Goal: Transaction & Acquisition: Obtain resource

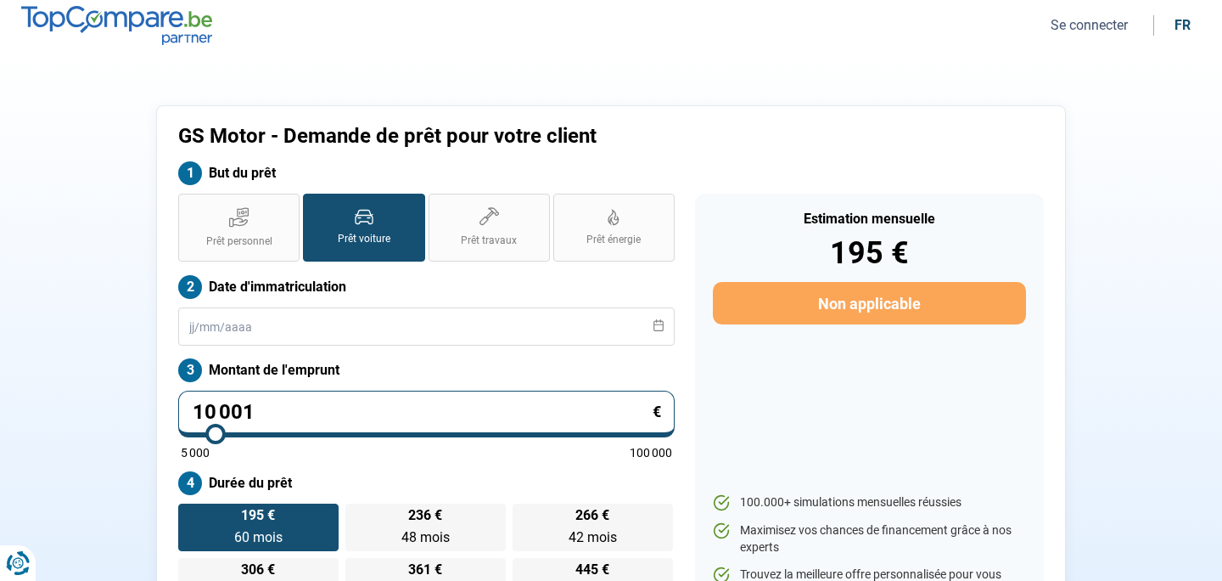
click at [1066, 27] on button "Se connecter" at bounding box center [1089, 25] width 87 height 18
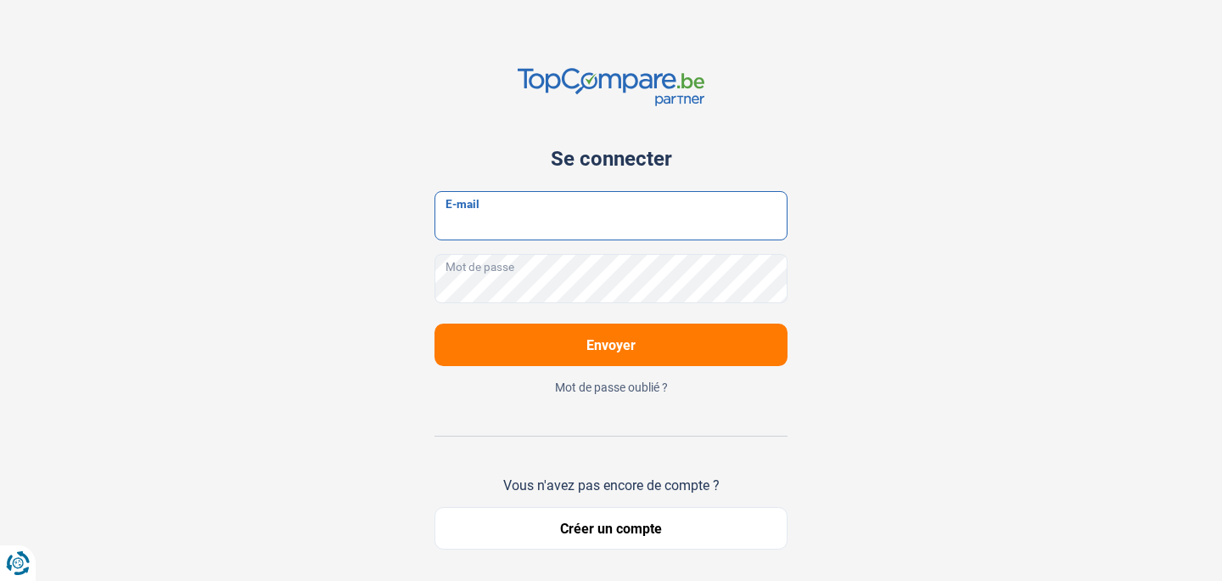
click at [626, 200] on input "E-mail" at bounding box center [611, 215] width 353 height 49
type input "[EMAIL_ADDRESS][DOMAIN_NAME]"
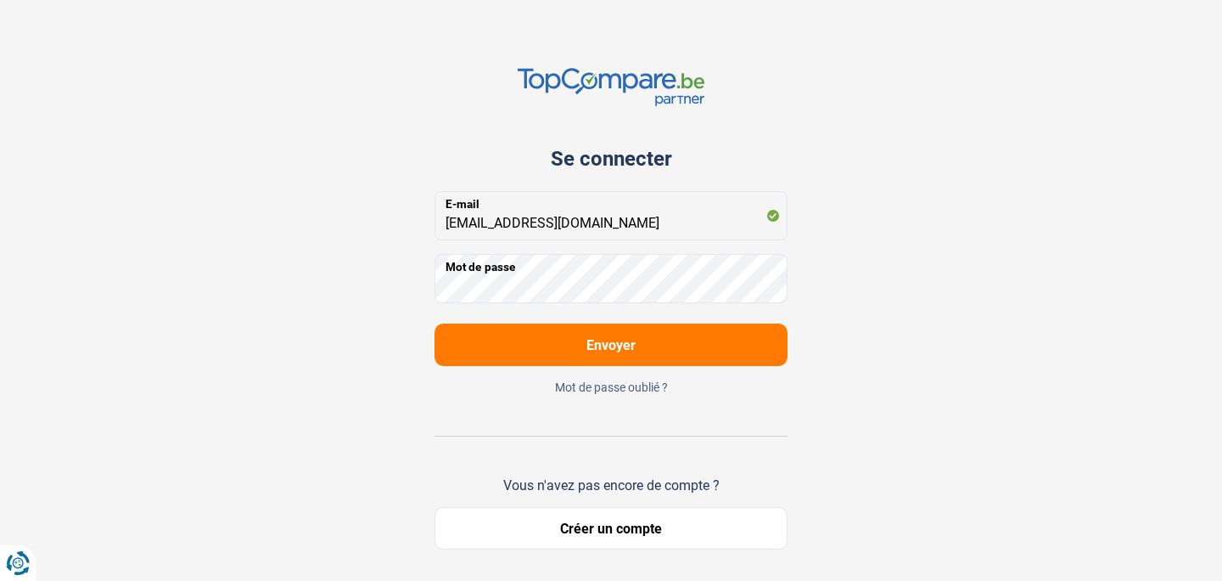
click at [618, 340] on span "Envoyer" at bounding box center [610, 345] width 49 height 16
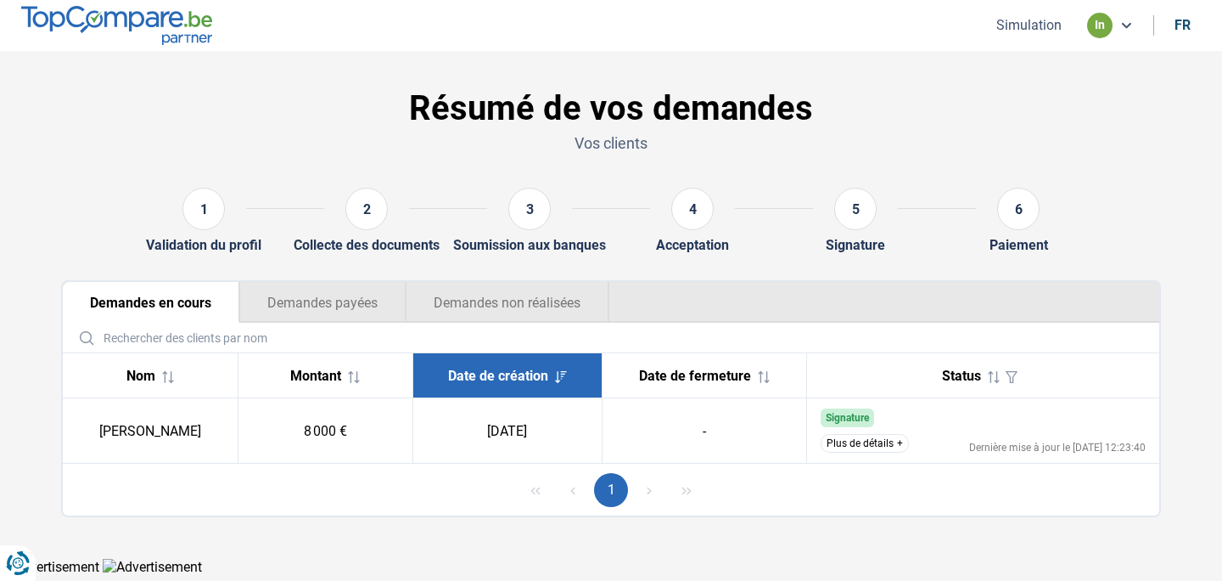
click at [969, 376] on span "Status" at bounding box center [961, 375] width 39 height 16
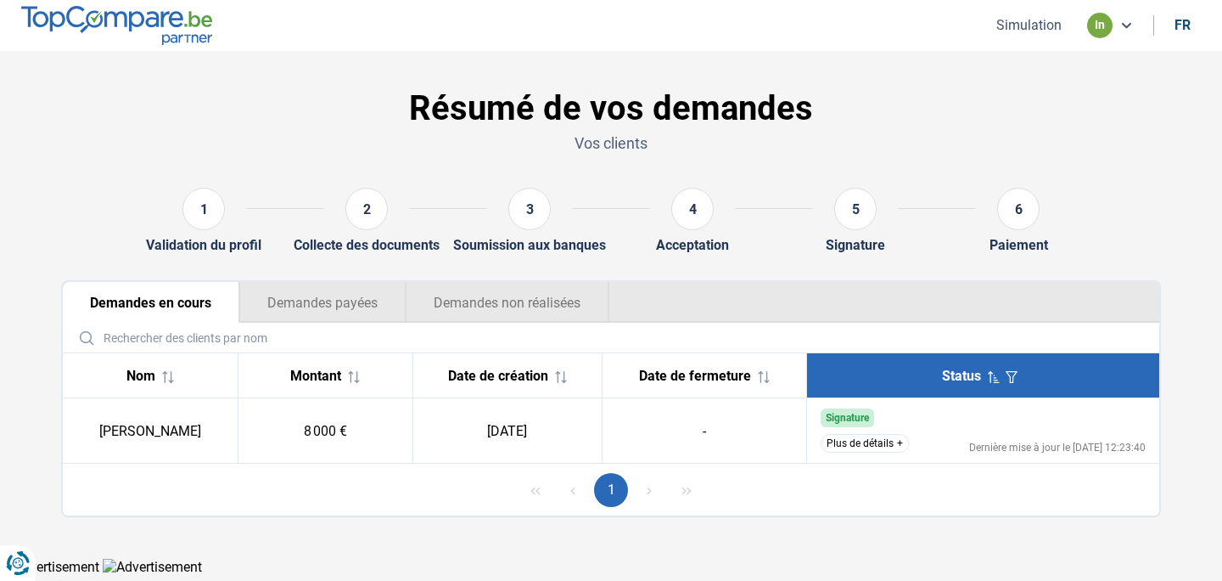
click at [901, 448] on button "Plus de détails" at bounding box center [865, 443] width 88 height 19
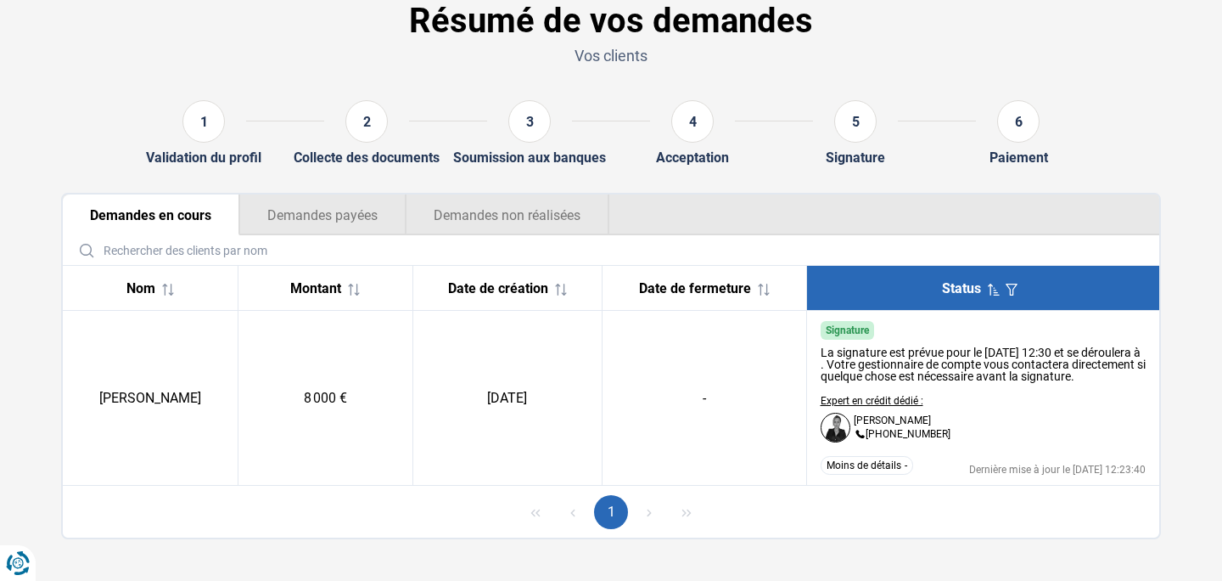
scroll to position [93, 0]
